Goal: Find specific page/section: Find specific page/section

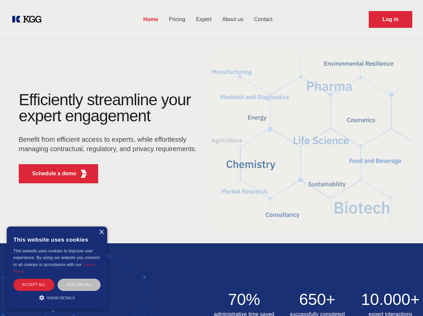
click at [211, 158] on div "Efficiently streamline your expert engagement Benefit from efficient access to …" at bounding box center [110, 140] width 204 height 97
click at [50, 174] on p "Schedule a demo" at bounding box center [54, 174] width 44 height 8
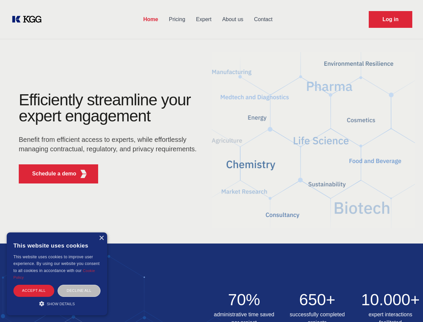
click at [101, 232] on div "× This website uses cookies This website uses cookies to improve user experienc…" at bounding box center [57, 273] width 101 height 83
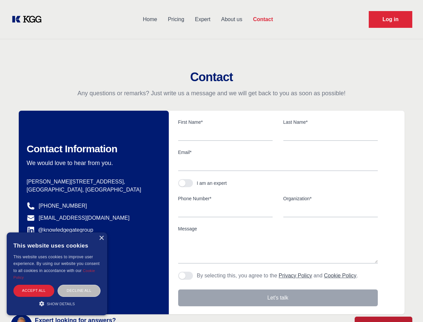
click at [34, 284] on div "Accept all" at bounding box center [33, 290] width 41 height 12
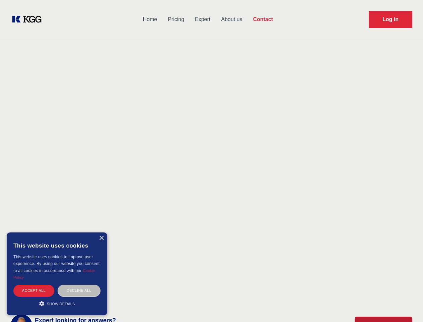
click at [79, 284] on div "Decline all" at bounding box center [79, 290] width 43 height 12
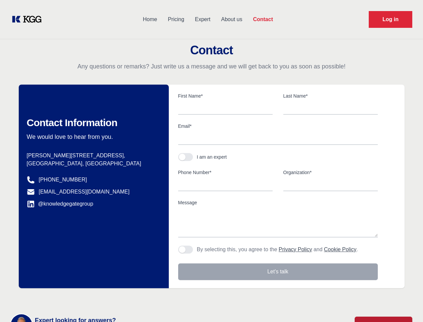
click at [57, 297] on main "Contact Any questions or remarks? Just write us a message and we will get back …" at bounding box center [211, 174] width 423 height 349
